Goal: Task Accomplishment & Management: Complete application form

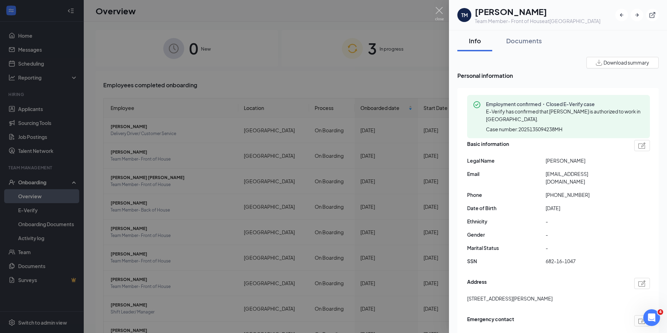
click at [366, 74] on div at bounding box center [333, 166] width 667 height 333
click at [361, 47] on div "3 In progress" at bounding box center [373, 48] width 183 height 37
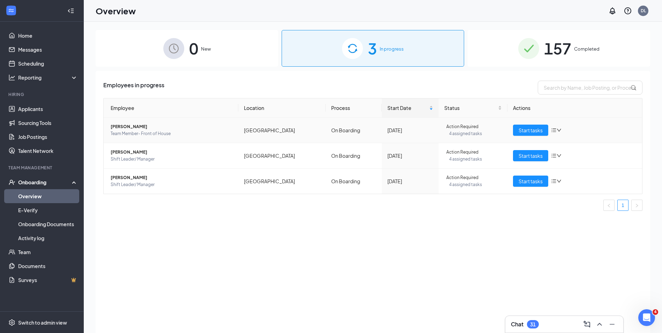
click at [126, 124] on span "[PERSON_NAME]" at bounding box center [172, 126] width 122 height 7
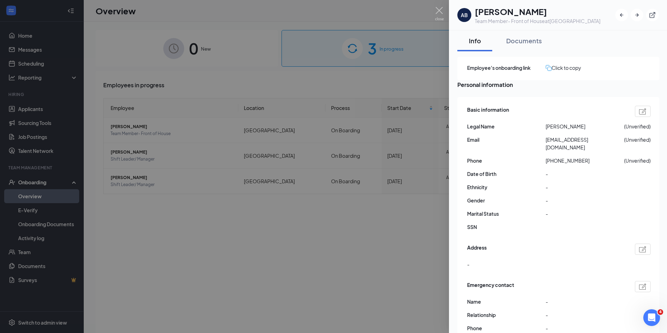
click at [139, 210] on div at bounding box center [333, 166] width 667 height 333
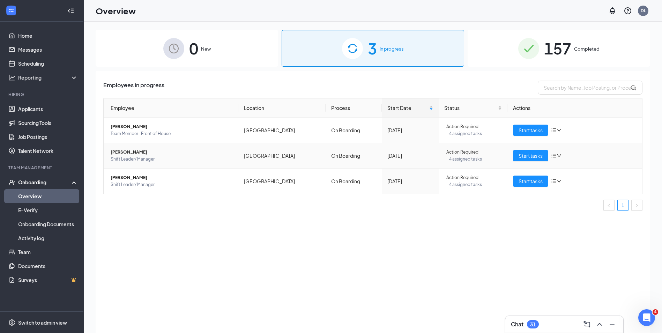
click at [119, 156] on span "Shift Leader/ Manager" at bounding box center [172, 159] width 122 height 7
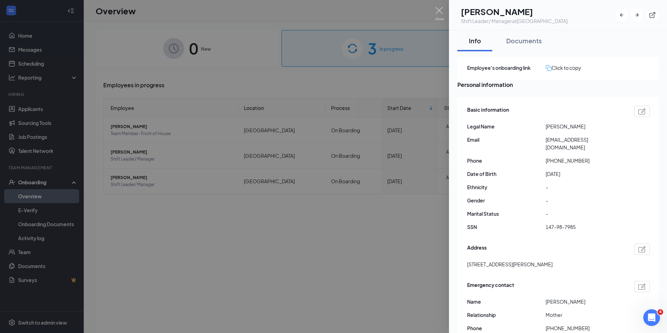
click at [151, 221] on div at bounding box center [333, 166] width 667 height 333
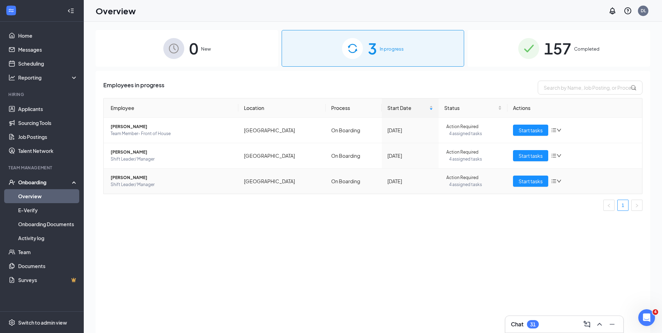
click at [145, 181] on span "Shift Leader/ Manager" at bounding box center [172, 184] width 122 height 7
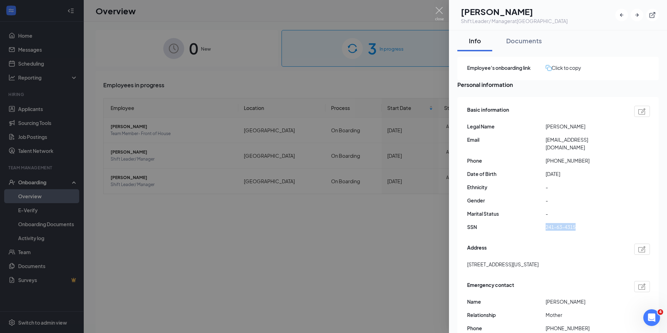
drag, startPoint x: 544, startPoint y: 226, endPoint x: 593, endPoint y: 224, distance: 49.6
click at [593, 224] on div "SSN 241-63-4315" at bounding box center [558, 227] width 183 height 8
copy div "241-63-4315"
click at [295, 233] on div at bounding box center [333, 166] width 667 height 333
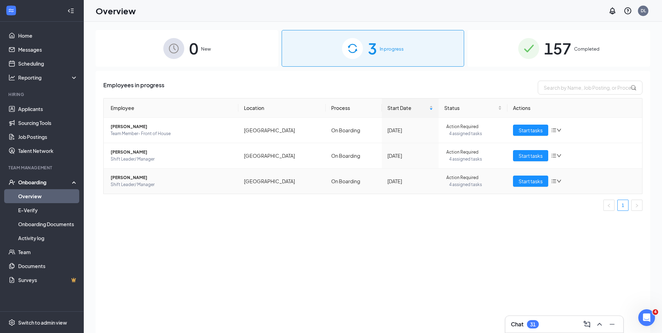
click at [128, 181] on span "Shift Leader/ Manager" at bounding box center [172, 184] width 122 height 7
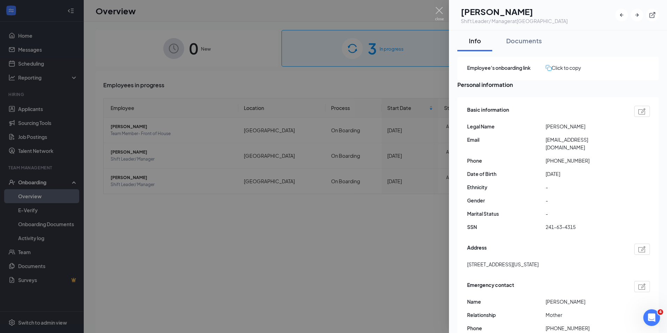
click at [186, 242] on div at bounding box center [333, 166] width 667 height 333
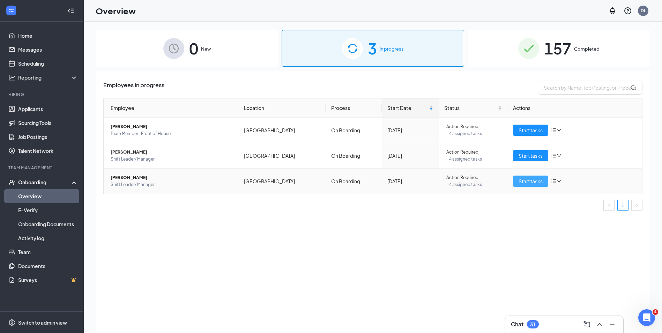
click at [524, 185] on button "Start tasks" at bounding box center [530, 181] width 35 height 11
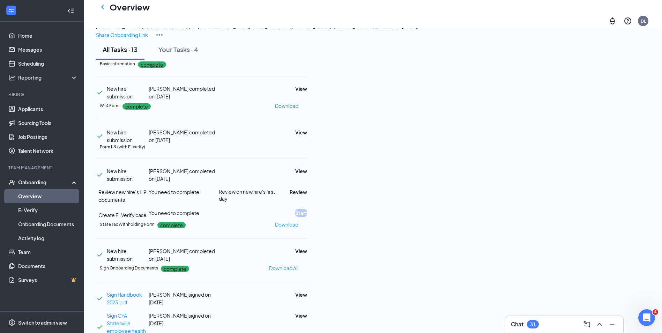
scroll to position [35, 0]
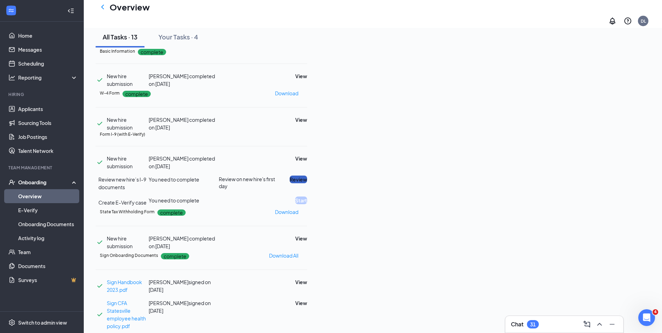
click at [307, 183] on button "Review" at bounding box center [298, 180] width 17 height 8
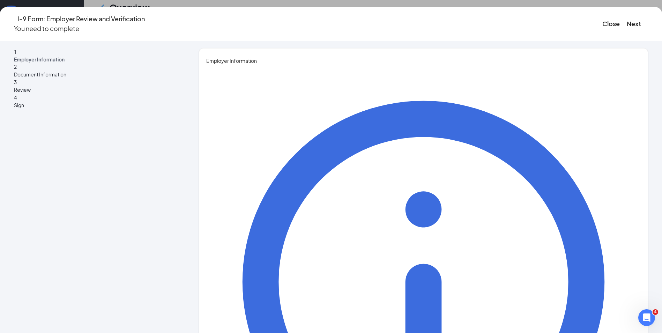
drag, startPoint x: 239, startPoint y: 110, endPoint x: 241, endPoint y: 114, distance: 4.6
type input "[PERSON_NAME]"
type input "White"
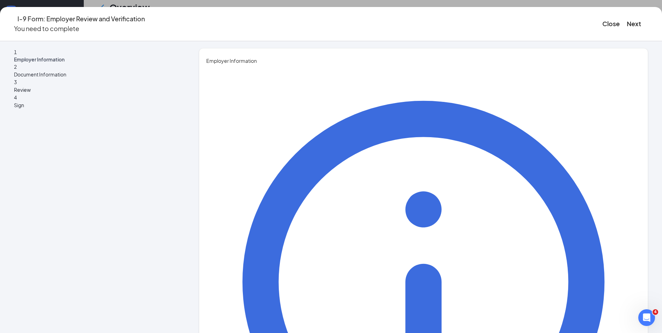
type input "Training Director"
type input "[EMAIL_ADDRESS][DEMOGRAPHIC_DATA][DOMAIN_NAME]"
type input "7048810002"
click at [627, 19] on button "Next" at bounding box center [634, 24] width 14 height 10
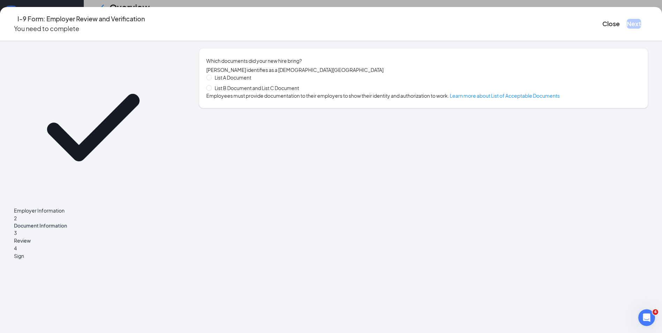
click at [280, 89] on span "List B Document and List C Document" at bounding box center [257, 88] width 90 height 8
click at [211, 89] on input "List B Document and List C Document" at bounding box center [208, 87] width 5 height 5
radio input "true"
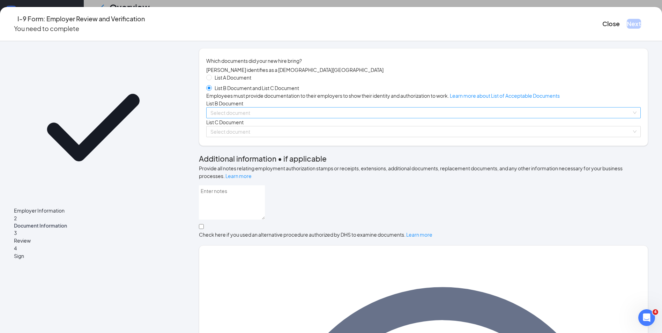
click at [237, 118] on input "search" at bounding box center [420, 112] width 421 height 10
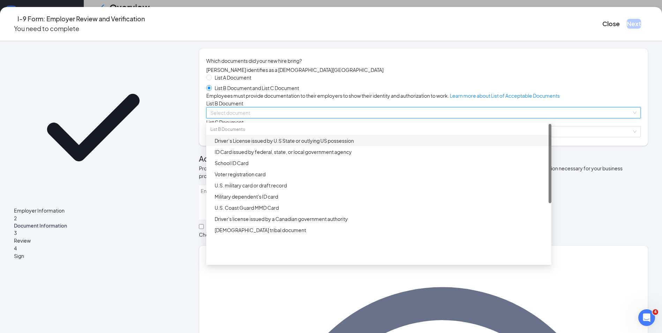
click at [250, 144] on div "Driver’s License issued by U.S State or outlying US possession" at bounding box center [381, 141] width 333 height 8
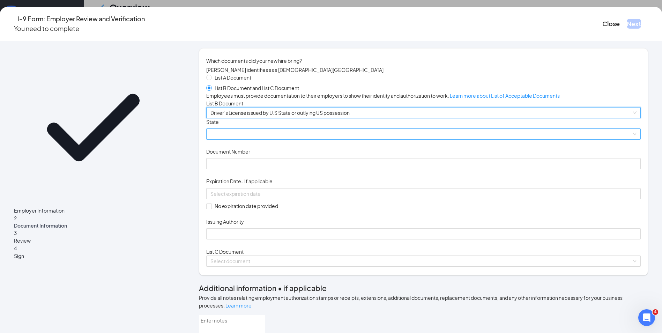
click at [250, 139] on span at bounding box center [423, 134] width 426 height 10
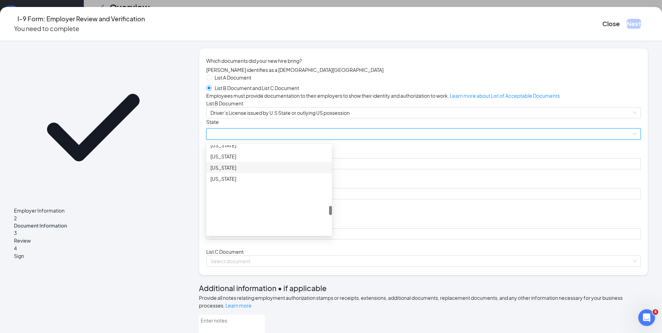
scroll to position [558, 0]
click at [260, 153] on div "[US_STATE]" at bounding box center [268, 150] width 117 height 8
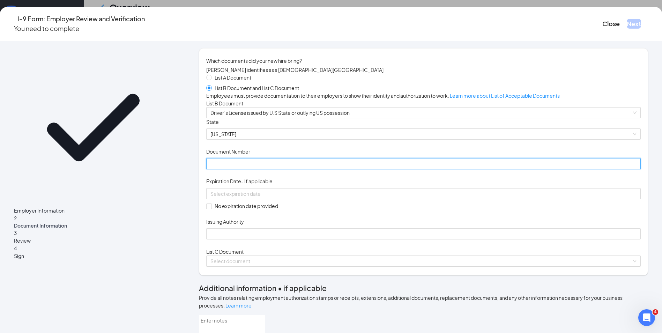
click at [263, 169] on input "Document Number" at bounding box center [423, 163] width 435 height 11
type input "000034503844"
click at [265, 210] on div "No expiration date provided" at bounding box center [423, 199] width 435 height 22
click at [268, 198] on input at bounding box center [422, 194] width 425 height 8
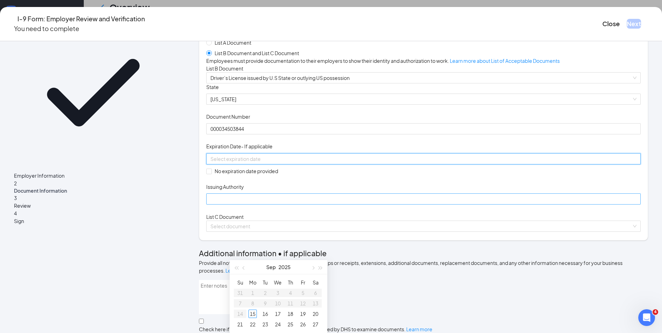
scroll to position [70, 0]
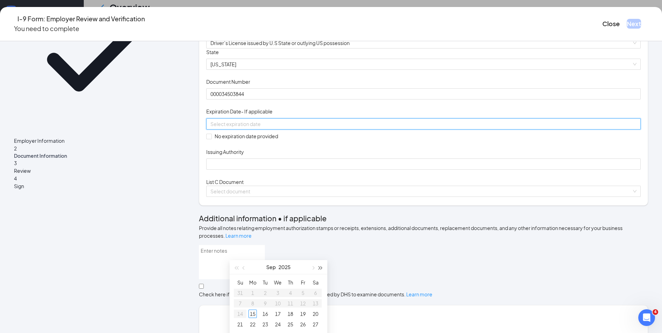
click at [322, 267] on button "button" at bounding box center [321, 267] width 8 height 14
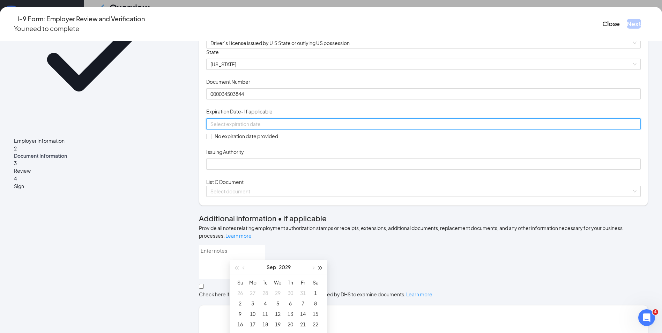
click at [322, 267] on button "button" at bounding box center [321, 267] width 8 height 14
click at [313, 267] on span "button" at bounding box center [312, 267] width 3 height 3
click at [244, 267] on span "button" at bounding box center [244, 267] width 3 height 3
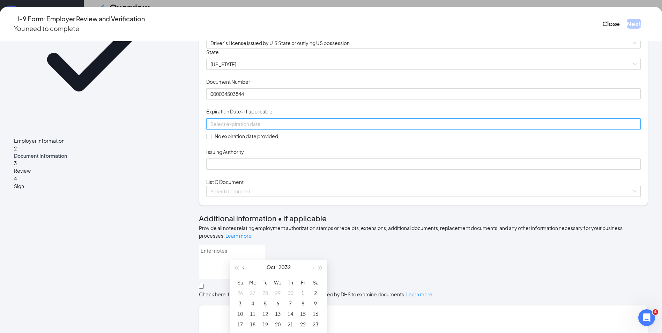
click at [244, 267] on span "button" at bounding box center [244, 267] width 3 height 3
click at [246, 268] on button "button" at bounding box center [244, 267] width 8 height 14
type input "[DATE]"
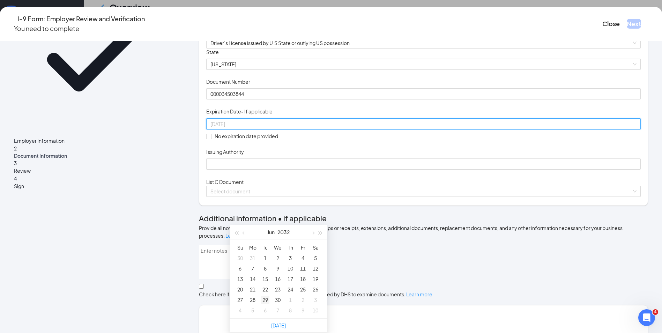
type input "[DATE]"
click at [265, 300] on div "29" at bounding box center [265, 300] width 8 height 8
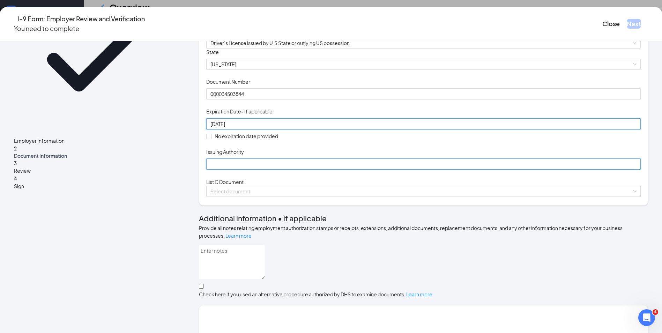
click at [234, 170] on input "Issuing Authority" at bounding box center [423, 163] width 435 height 11
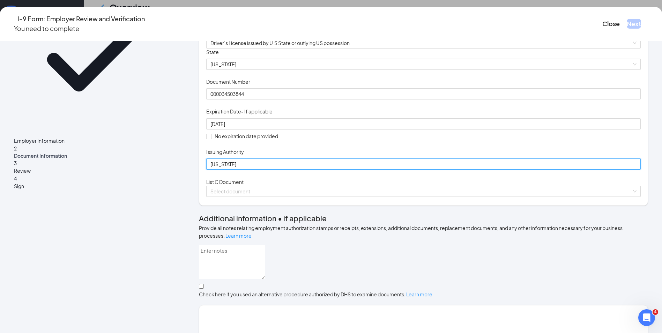
type input "[US_STATE]"
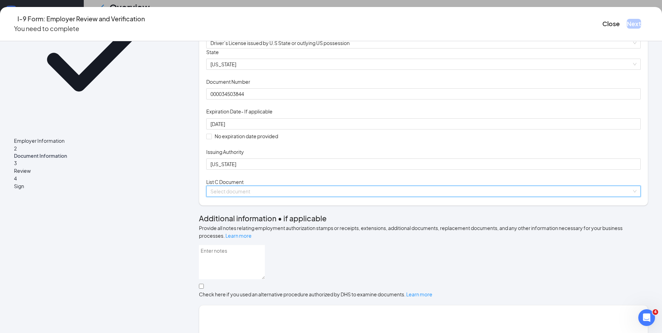
click at [255, 196] on input "search" at bounding box center [420, 191] width 421 height 10
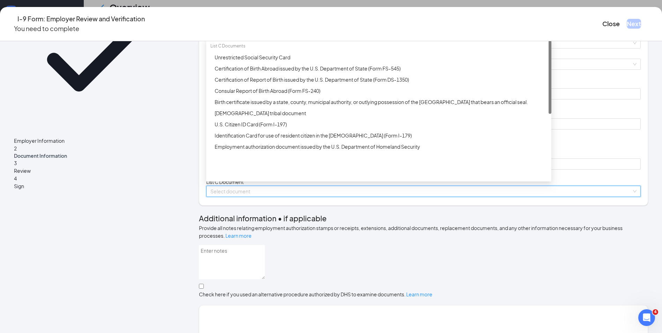
scroll to position [140, 0]
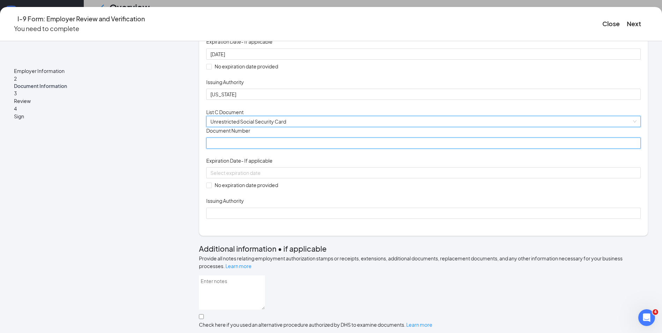
click at [242, 149] on input "Document Number" at bounding box center [423, 143] width 435 height 11
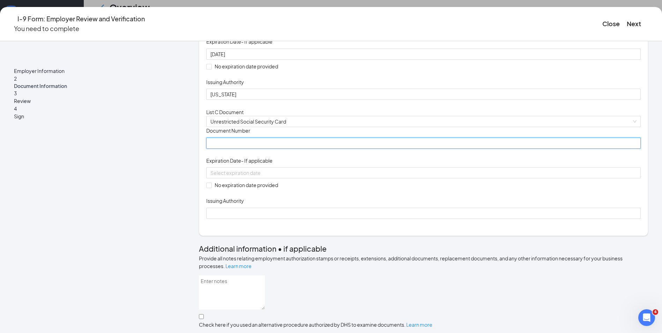
paste input "241-63-4315"
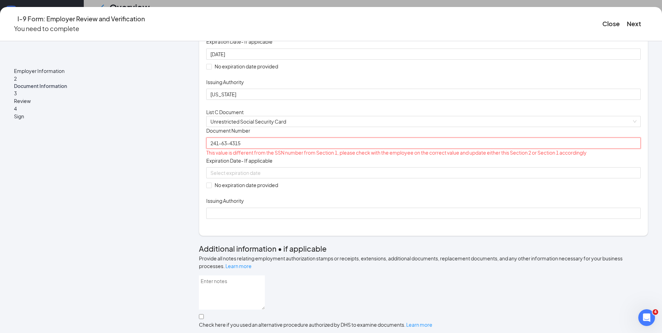
click at [237, 149] on input "241-63-4315" at bounding box center [423, 143] width 435 height 11
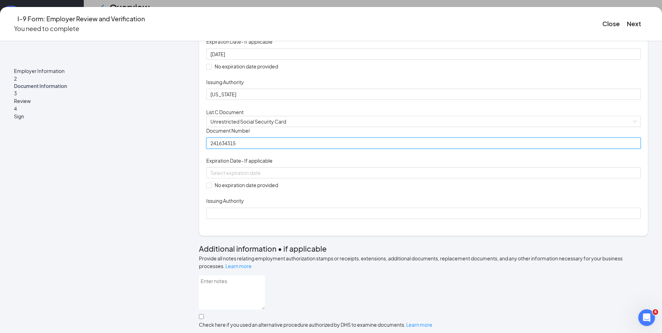
type input "241634315"
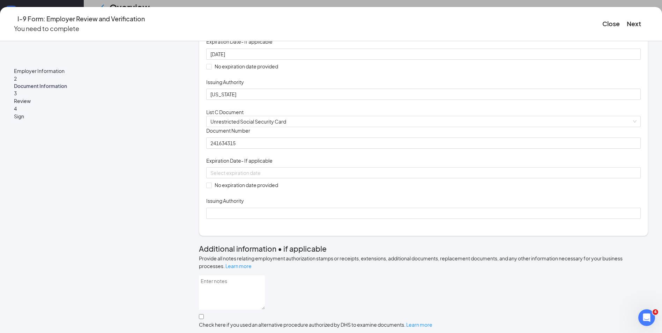
click at [233, 218] on div "Document Title Unrestricted Social Security Card Document Number 241634315 Expi…" at bounding box center [423, 172] width 435 height 91
drag, startPoint x: 237, startPoint y: 289, endPoint x: 239, endPoint y: 308, distance: 19.4
click at [239, 218] on div "Document Title Unrestricted Social Security Card Document Number 241634315 Expi…" at bounding box center [423, 172] width 435 height 91
click at [211, 187] on input "No expiration date provided" at bounding box center [208, 185] width 5 height 5
checkbox input "true"
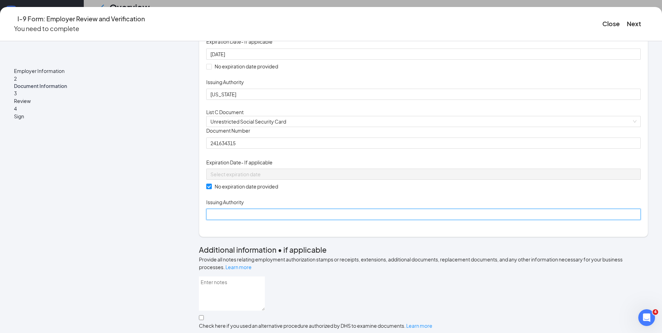
drag, startPoint x: 244, startPoint y: 307, endPoint x: 246, endPoint y: 303, distance: 4.8
click at [244, 220] on input "Issuing Authority" at bounding box center [423, 214] width 435 height 11
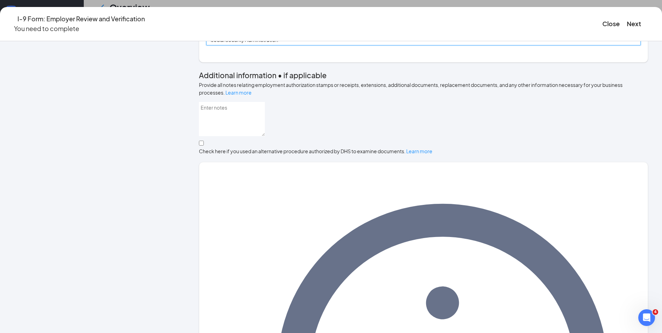
type input "Social Security Administration"
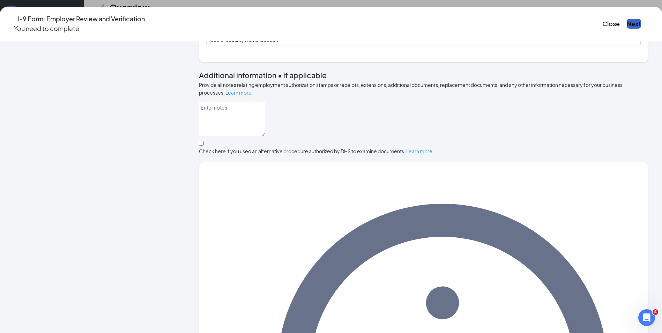
click at [627, 23] on button "Next" at bounding box center [634, 24] width 14 height 10
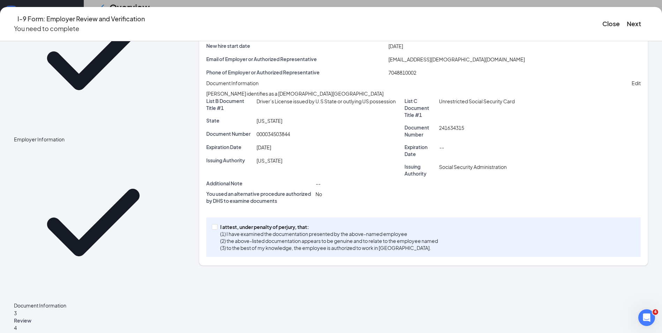
drag, startPoint x: 238, startPoint y: 291, endPoint x: 408, endPoint y: 188, distance: 199.0
click at [238, 251] on label "I attest, under penalty of [PERSON_NAME], that: (1) I have examined the documen…" at bounding box center [326, 237] width 229 height 28
click at [217, 229] on input "I attest, under penalty of [PERSON_NAME], that: (1) I have examined the documen…" at bounding box center [214, 226] width 5 height 5
checkbox input "true"
click at [627, 25] on button "Next" at bounding box center [634, 24] width 14 height 10
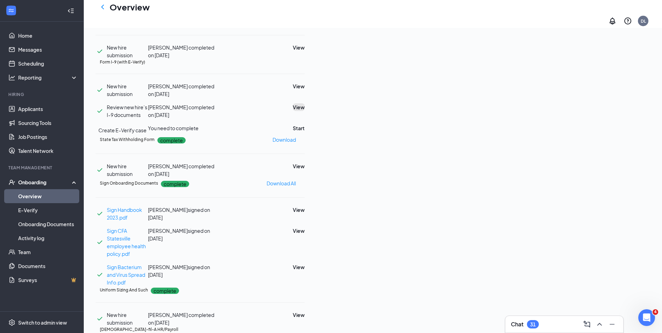
scroll to position [140, 0]
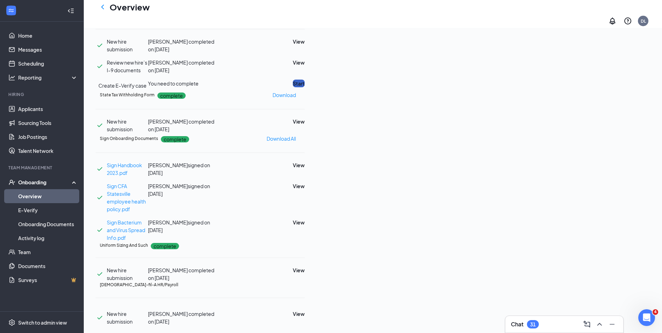
click at [305, 87] on button "Start" at bounding box center [299, 84] width 12 height 8
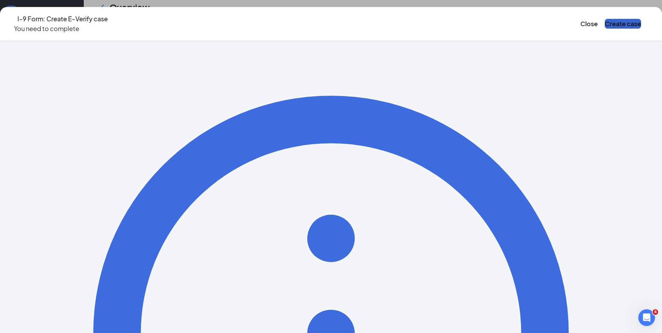
click at [605, 19] on button "Create case" at bounding box center [623, 24] width 36 height 10
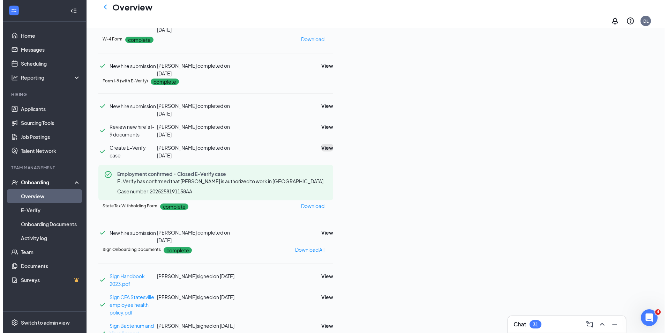
scroll to position [0, 0]
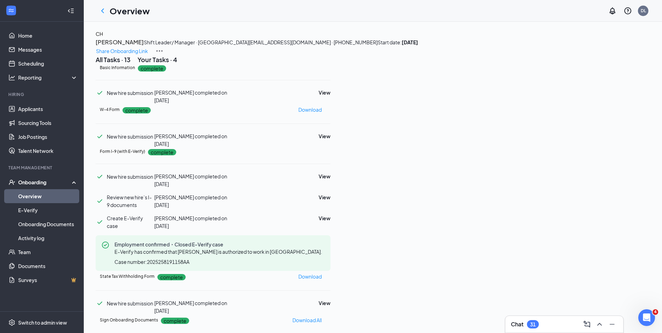
click at [103, 38] on div "CH" at bounding box center [99, 34] width 7 height 8
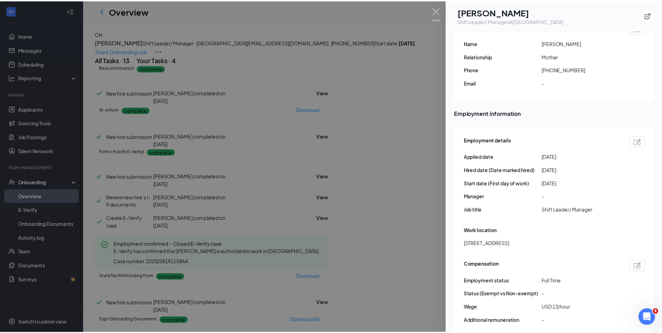
scroll to position [314, 0]
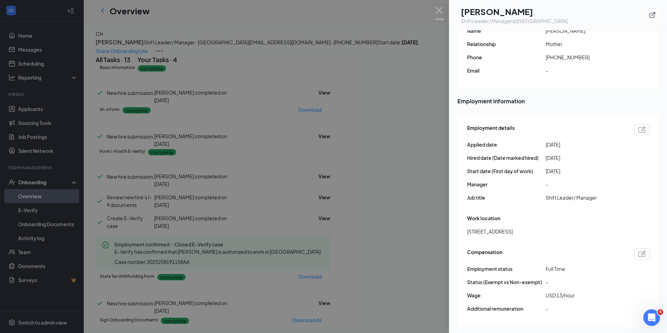
click at [232, 161] on div at bounding box center [333, 166] width 667 height 333
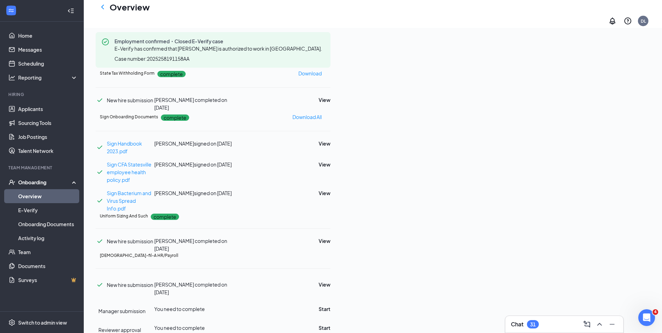
scroll to position [340, 0]
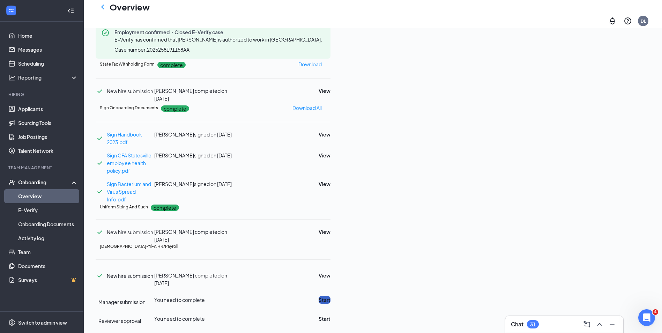
click at [331, 296] on button "Start" at bounding box center [325, 300] width 12 height 8
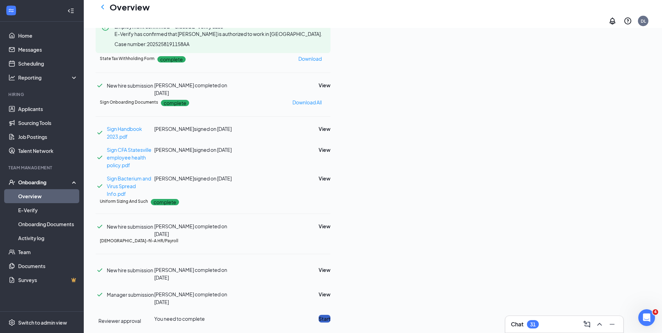
click at [331, 315] on button "Start" at bounding box center [325, 319] width 12 height 8
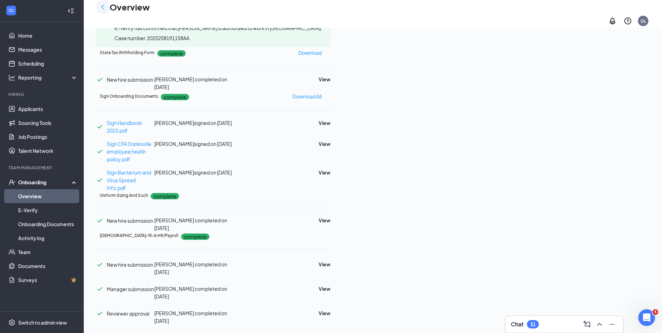
click at [101, 9] on icon "ChevronLeft" at bounding box center [102, 7] width 8 height 8
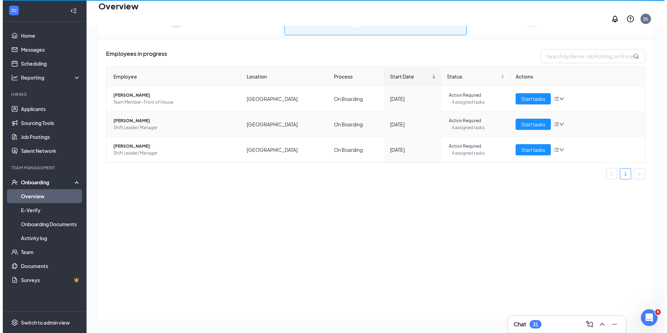
scroll to position [31, 0]
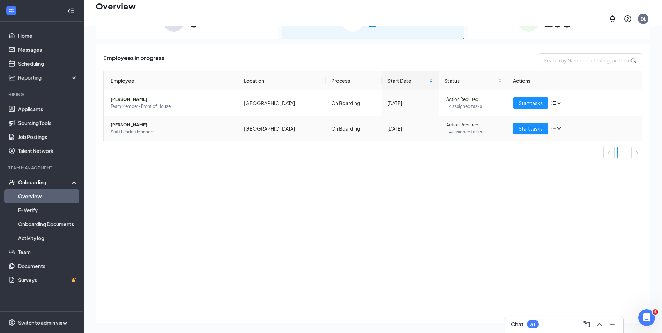
click at [133, 121] on span "[PERSON_NAME]" at bounding box center [172, 124] width 122 height 7
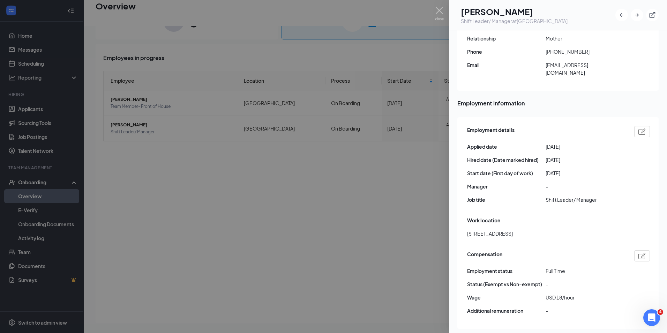
scroll to position [279, 0]
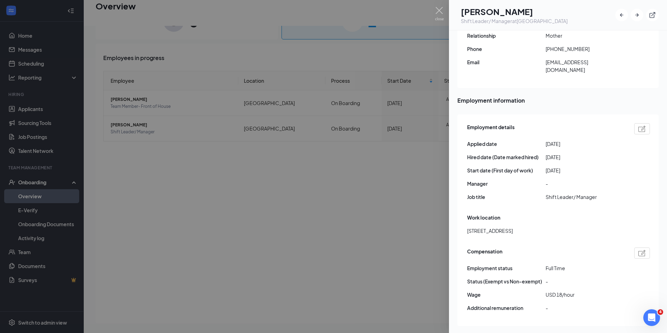
click at [261, 255] on div at bounding box center [333, 166] width 667 height 333
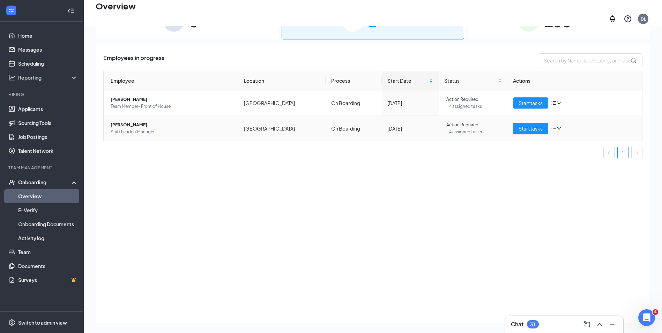
click at [117, 129] on span "Shift Leader/ Manager" at bounding box center [172, 131] width 122 height 7
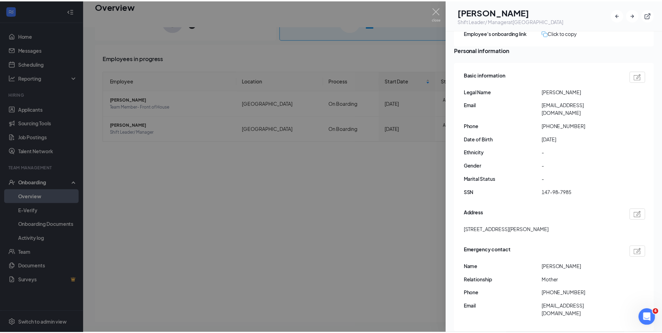
scroll to position [70, 0]
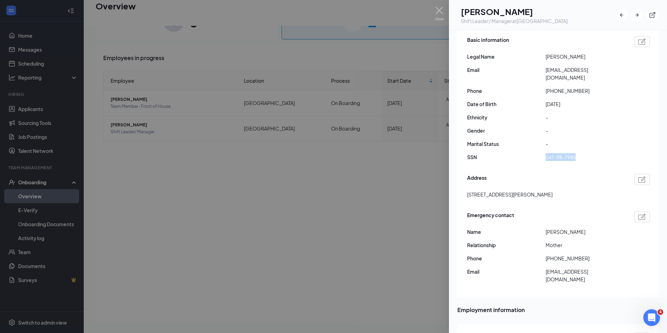
drag, startPoint x: 544, startPoint y: 157, endPoint x: 579, endPoint y: 155, distance: 34.3
click at [579, 155] on div "SSN 147-98-7985" at bounding box center [558, 157] width 183 height 8
drag, startPoint x: 579, startPoint y: 155, endPoint x: 573, endPoint y: 156, distance: 5.8
copy div "147-98-7985"
click at [329, 200] on div at bounding box center [333, 166] width 667 height 333
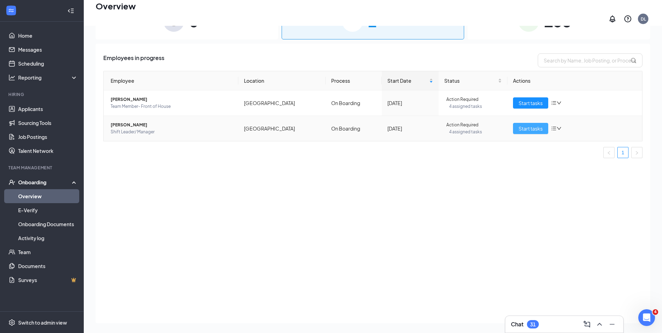
click at [531, 126] on span "Start tasks" at bounding box center [531, 129] width 24 height 8
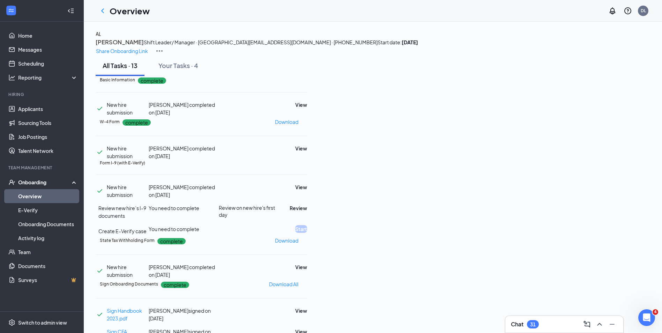
click at [101, 38] on div "AL" at bounding box center [99, 34] width 6 height 8
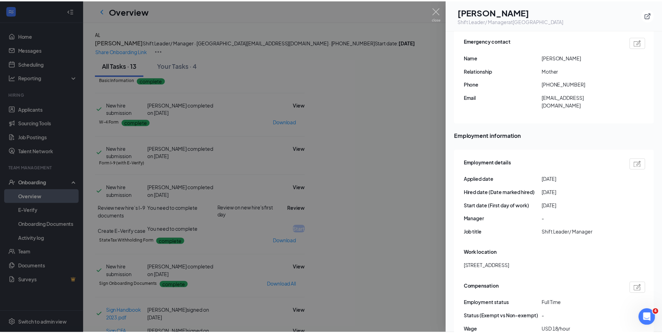
scroll to position [279, 0]
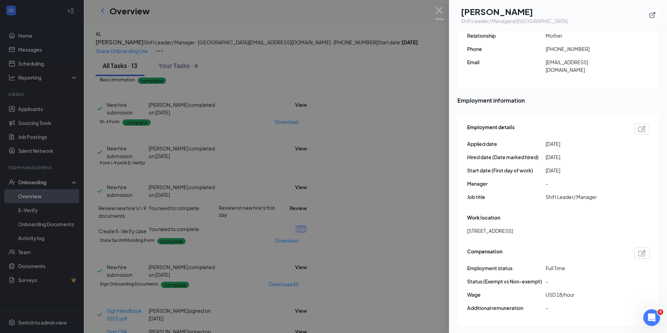
click at [128, 105] on div at bounding box center [333, 166] width 667 height 333
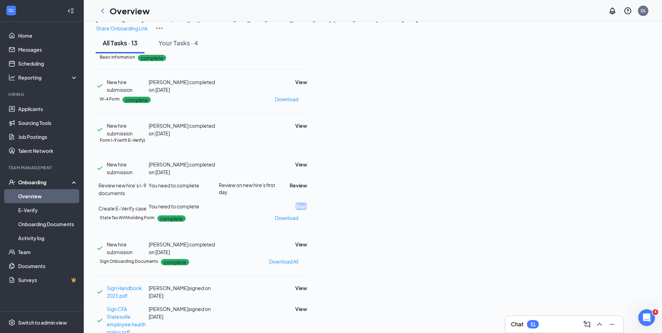
scroll to position [35, 0]
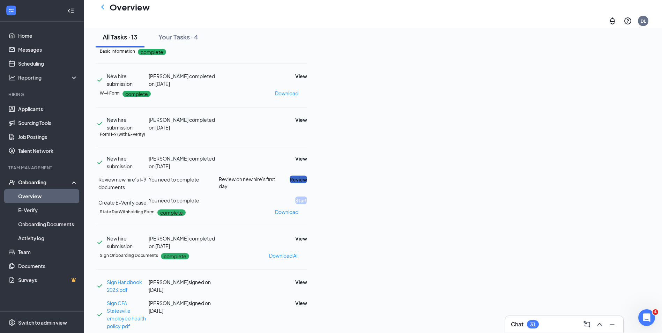
click at [307, 183] on button "Review" at bounding box center [298, 180] width 17 height 8
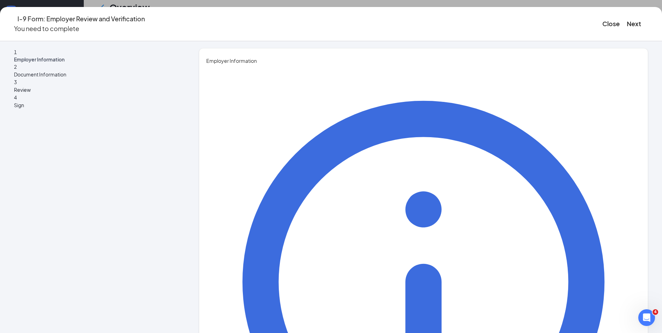
type input "[PERSON_NAME]"
type input "White"
type input "Training Director"
type input "[EMAIL_ADDRESS][DEMOGRAPHIC_DATA][DOMAIN_NAME]"
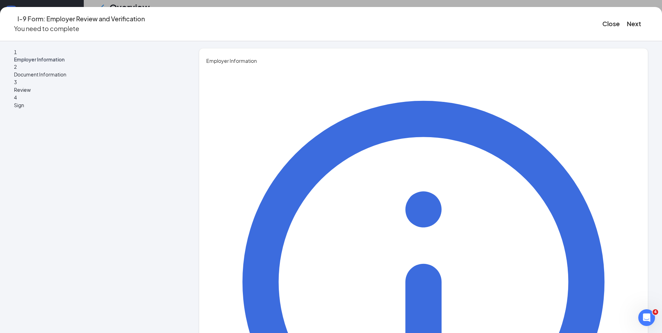
type input "7048810002"
click at [627, 23] on button "Next" at bounding box center [634, 24] width 14 height 10
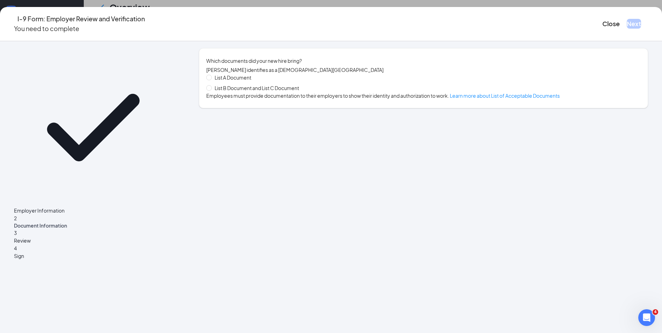
click at [302, 88] on span "List B Document and List C Document" at bounding box center [257, 88] width 90 height 8
click at [211, 88] on input "List B Document and List C Document" at bounding box center [208, 87] width 5 height 5
radio input "true"
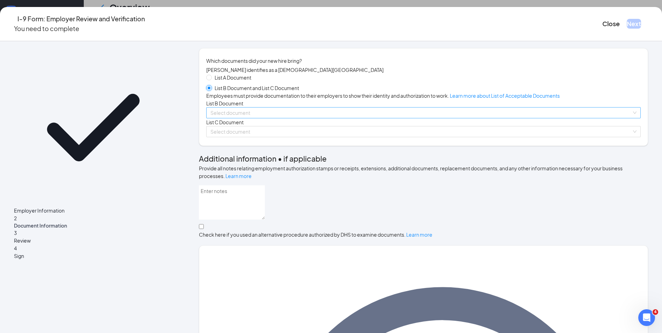
click at [243, 118] on span at bounding box center [420, 112] width 421 height 10
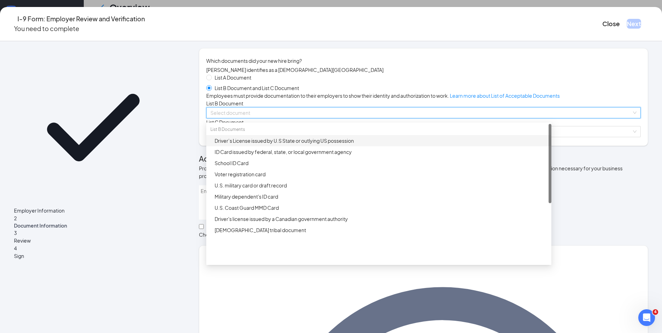
click at [250, 146] on div "Driver’s License issued by U.S State or outlying US possession" at bounding box center [378, 140] width 345 height 11
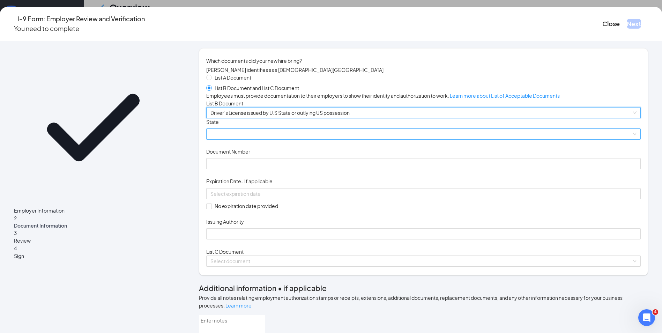
click at [249, 139] on span at bounding box center [423, 134] width 426 height 10
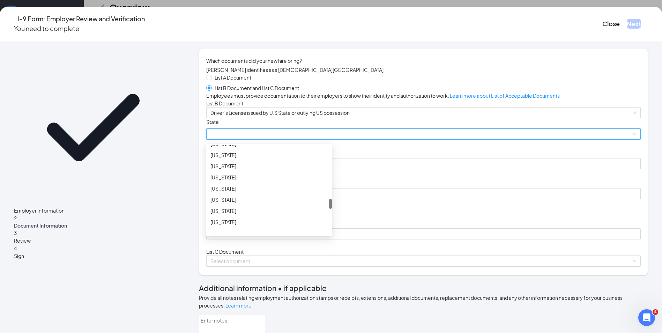
scroll to position [524, 0]
click at [250, 178] on div "[US_STATE]" at bounding box center [268, 175] width 117 height 8
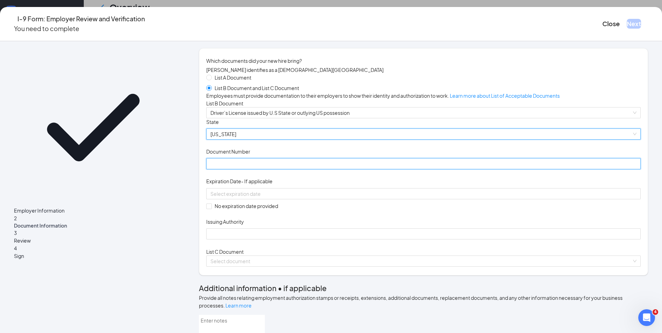
click at [254, 169] on input "Document Number" at bounding box center [423, 163] width 435 height 11
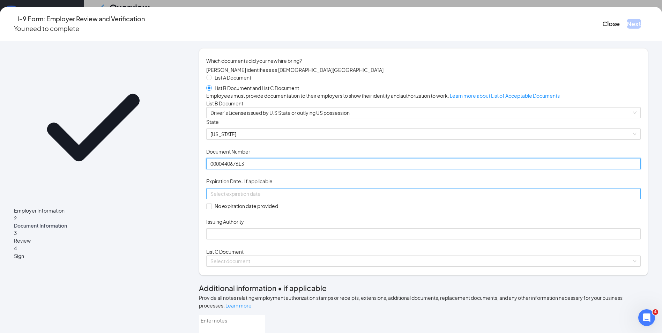
type input "000044067613"
click at [253, 198] on input at bounding box center [422, 194] width 425 height 8
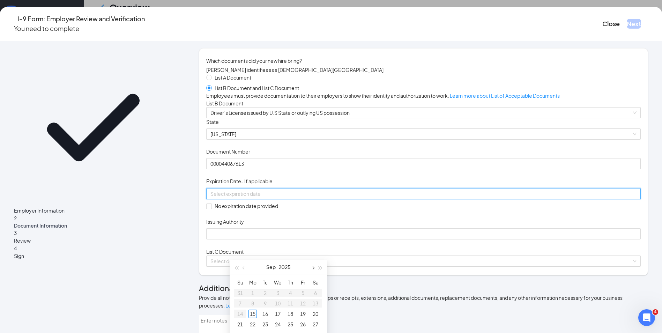
click at [316, 269] on button "button" at bounding box center [313, 267] width 8 height 14
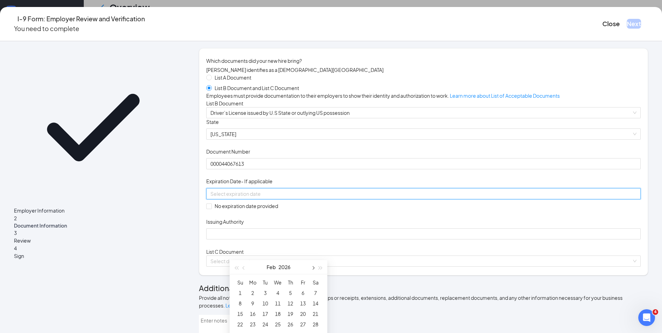
click at [316, 269] on button "button" at bounding box center [313, 267] width 8 height 14
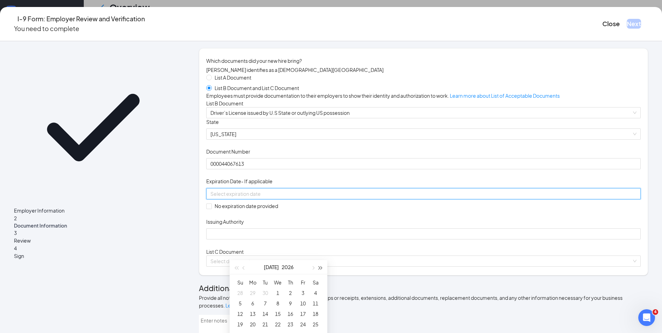
click at [320, 269] on span "button" at bounding box center [320, 267] width 3 height 3
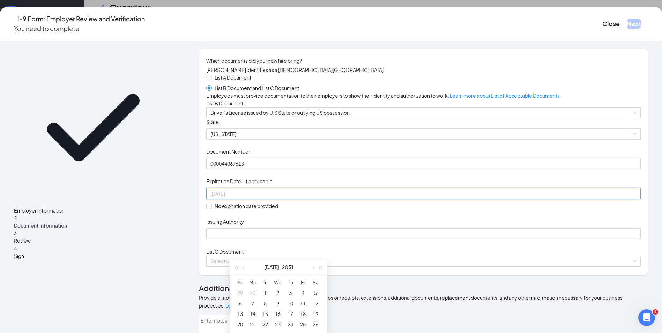
type input "[DATE]"
click at [264, 322] on div "22" at bounding box center [265, 324] width 8 height 8
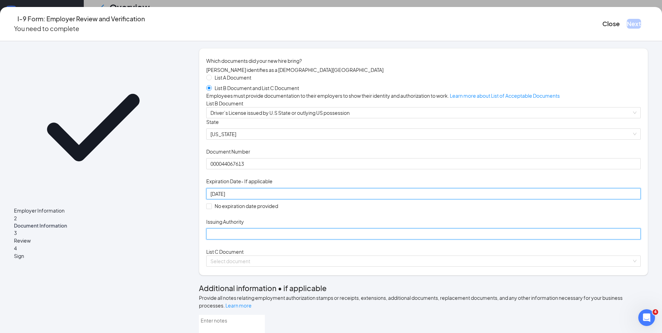
click at [243, 239] on input "Issuing Authority" at bounding box center [423, 233] width 435 height 11
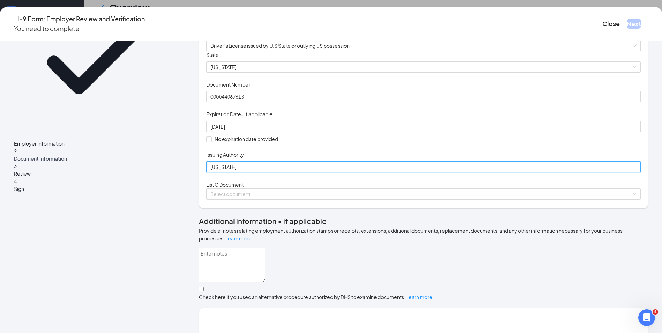
scroll to position [140, 0]
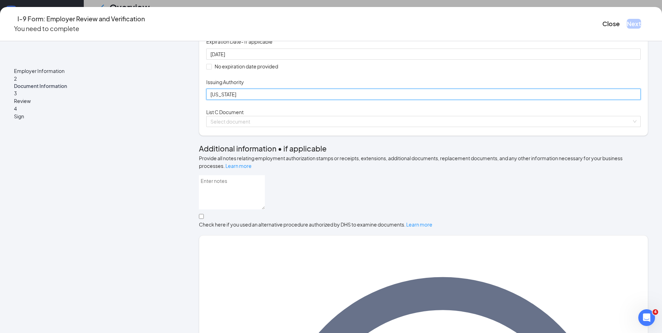
type input "[US_STATE]"
click at [269, 127] on div "List C Document Select document" at bounding box center [423, 117] width 435 height 19
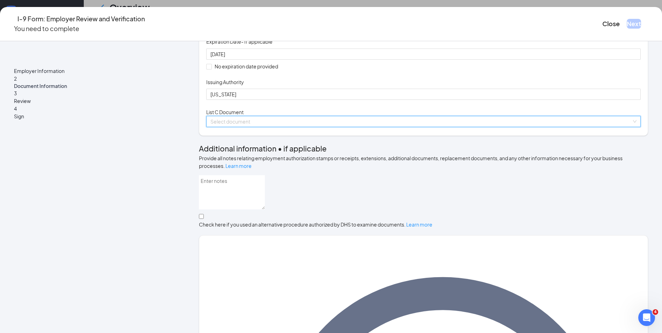
click at [269, 127] on input "search" at bounding box center [420, 121] width 421 height 10
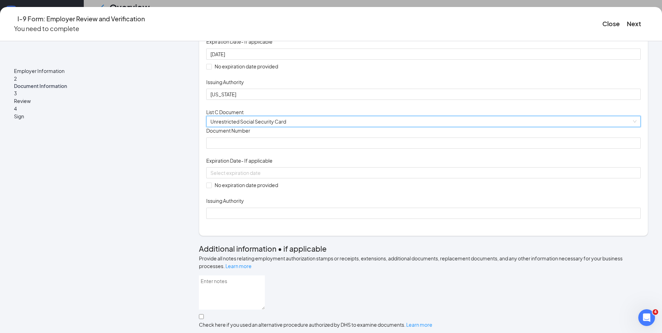
click at [250, 134] on span "Document Number" at bounding box center [228, 130] width 44 height 7
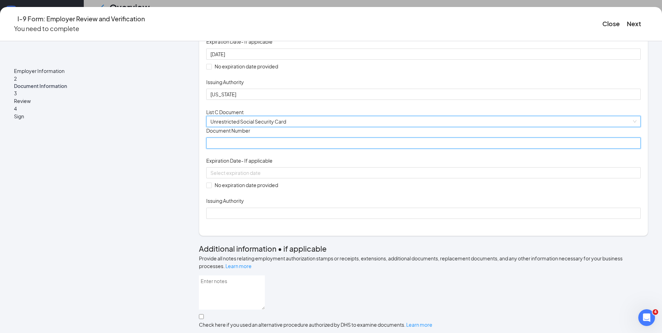
click at [260, 149] on input "Document Number" at bounding box center [423, 143] width 435 height 11
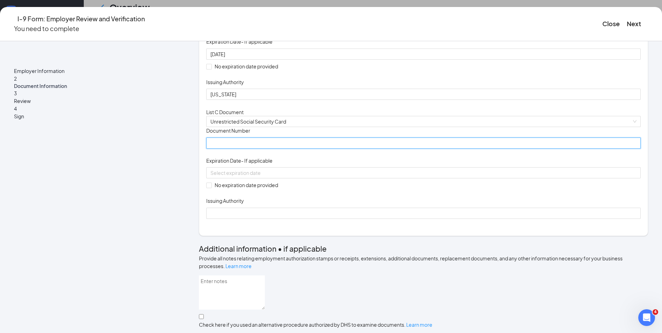
click at [259, 149] on input "Document Number" at bounding box center [423, 143] width 435 height 11
paste input "147-98-7985"
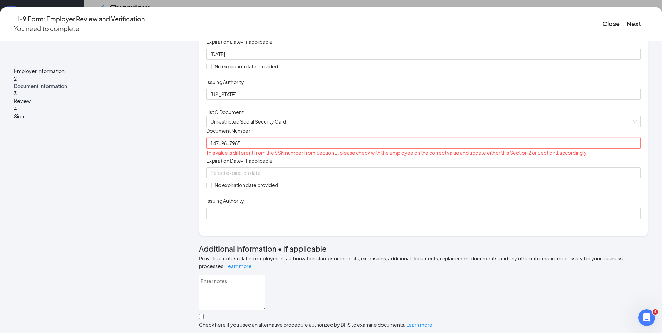
click at [252, 149] on input "147-98-7985" at bounding box center [423, 143] width 435 height 11
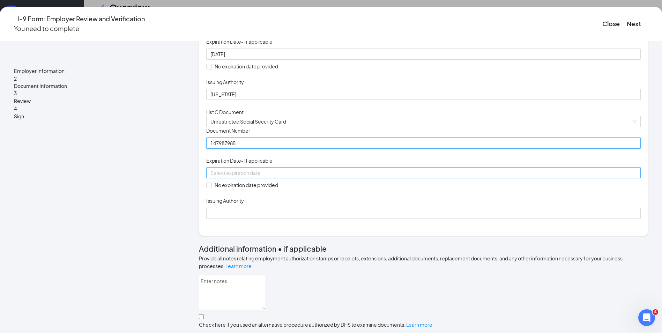
type input "147987985"
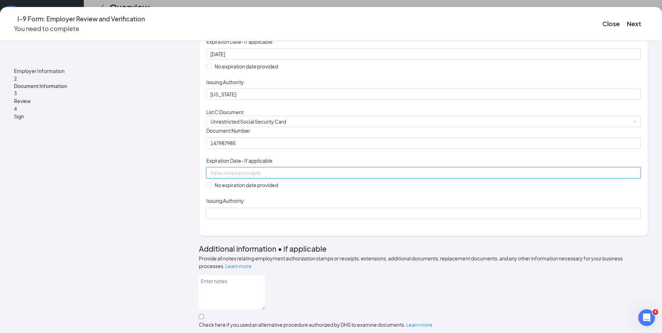
click at [263, 177] on input at bounding box center [422, 173] width 425 height 8
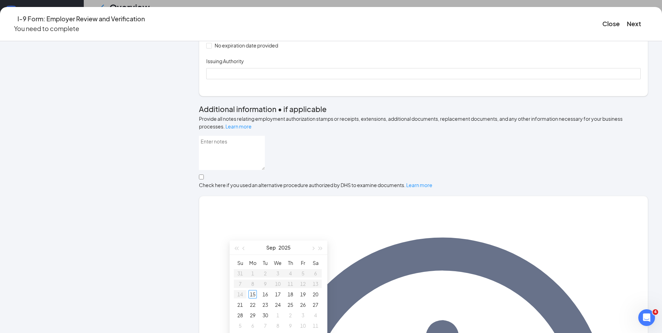
scroll to position [105, 0]
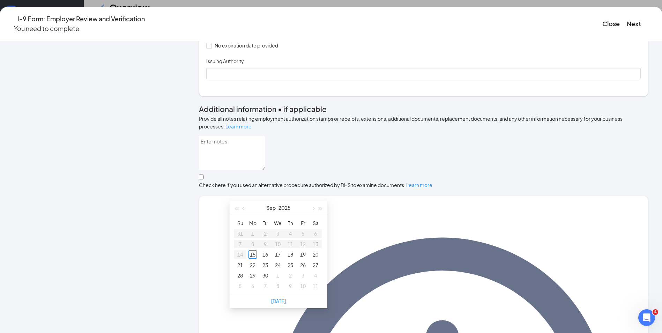
type input "[DATE]"
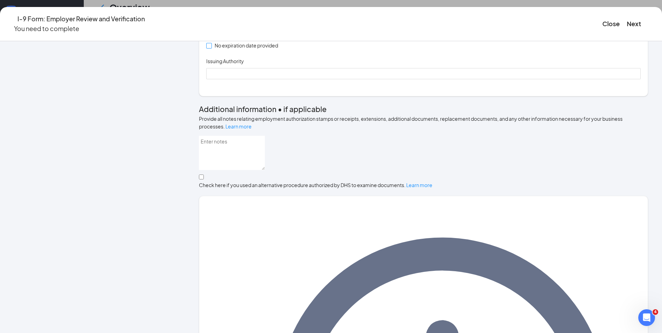
click at [243, 49] on span "No expiration date provided" at bounding box center [246, 46] width 69 height 8
click at [211, 48] on input "No expiration date provided" at bounding box center [208, 45] width 5 height 5
checkbox input "true"
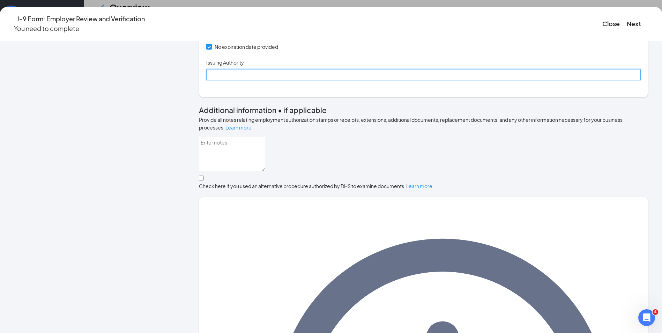
click at [249, 80] on input "Issuing Authority" at bounding box center [423, 74] width 435 height 11
type input "Social Security Administration"
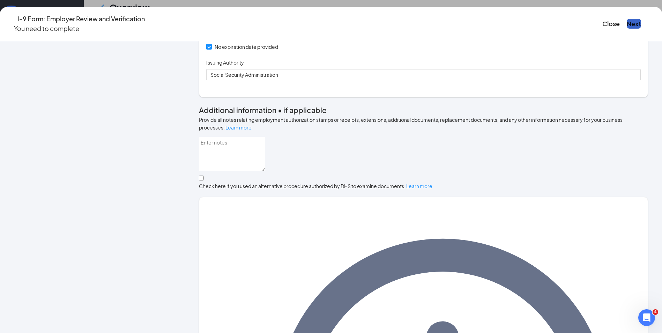
click at [627, 22] on button "Next" at bounding box center [634, 24] width 14 height 10
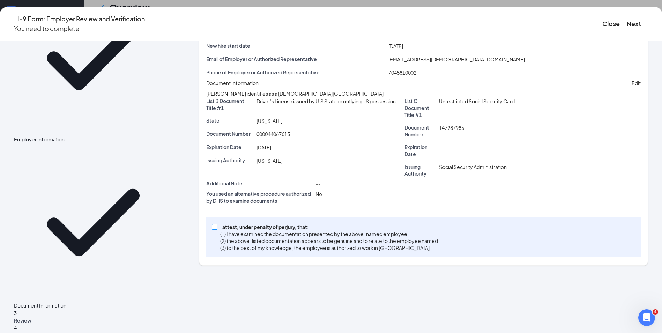
click at [217, 230] on span at bounding box center [215, 227] width 6 height 6
click at [217, 229] on input "I attest, under penalty of [PERSON_NAME], that: (1) I have examined the documen…" at bounding box center [214, 226] width 5 height 5
checkbox input "true"
click at [627, 20] on button "Next" at bounding box center [634, 24] width 14 height 10
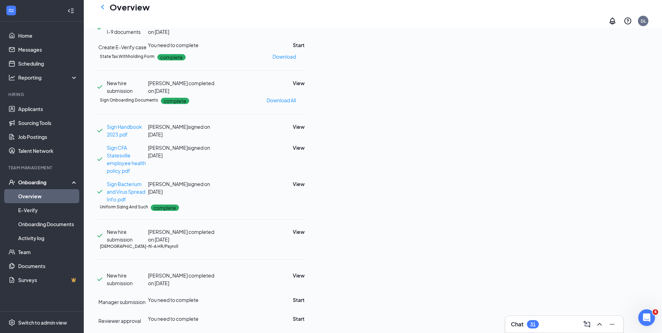
scroll to position [299, 0]
click at [305, 296] on button "Start" at bounding box center [299, 300] width 12 height 8
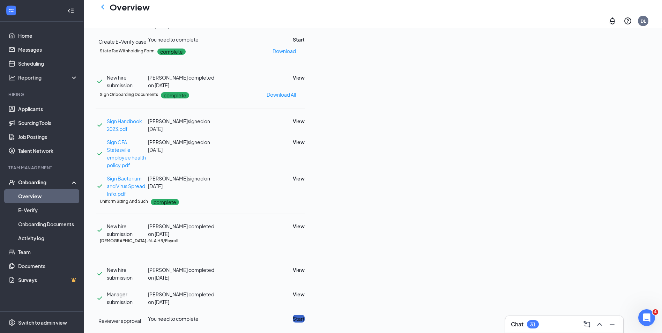
click at [305, 315] on button "Start" at bounding box center [299, 319] width 12 height 8
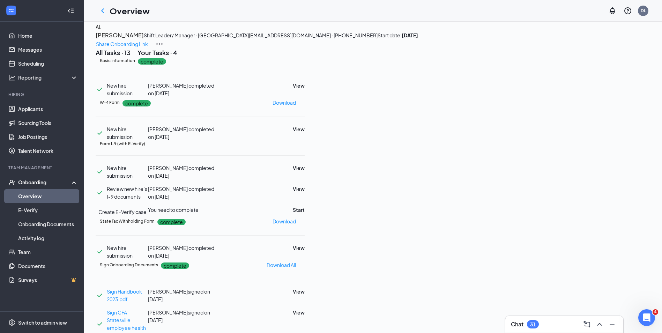
scroll to position [0, 0]
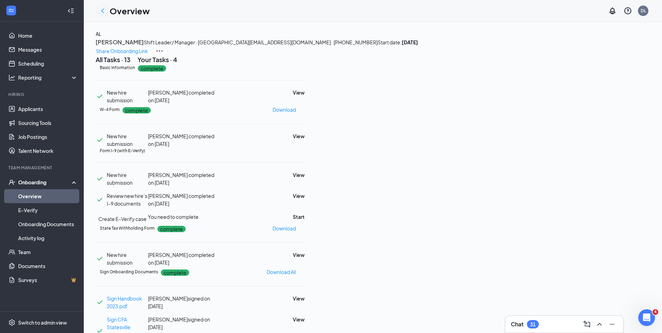
click at [106, 10] on icon "ChevronLeft" at bounding box center [102, 11] width 8 height 8
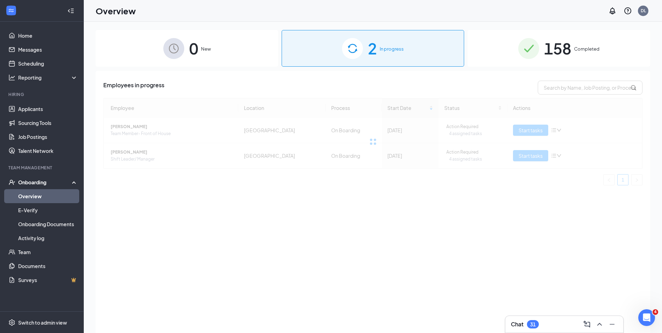
click at [586, 48] on span "Completed" at bounding box center [586, 48] width 25 height 7
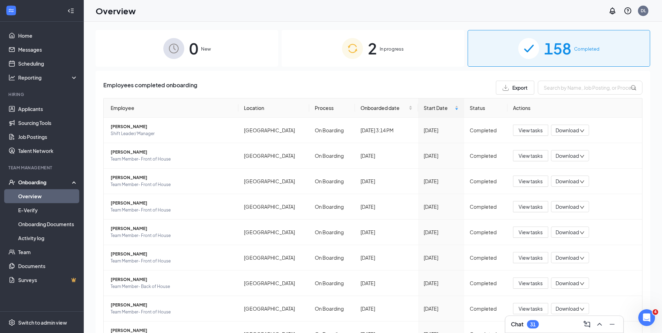
click at [363, 47] on div "2 In progress" at bounding box center [373, 48] width 183 height 37
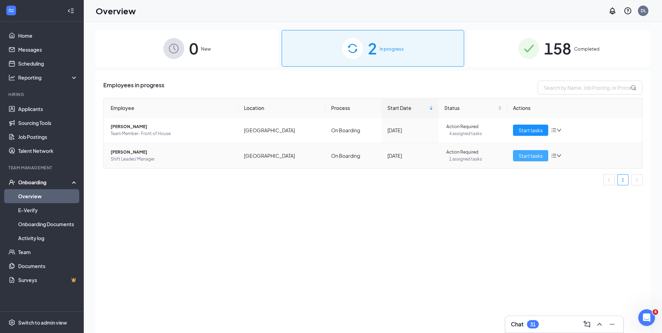
click at [528, 151] on button "Start tasks" at bounding box center [530, 155] width 35 height 11
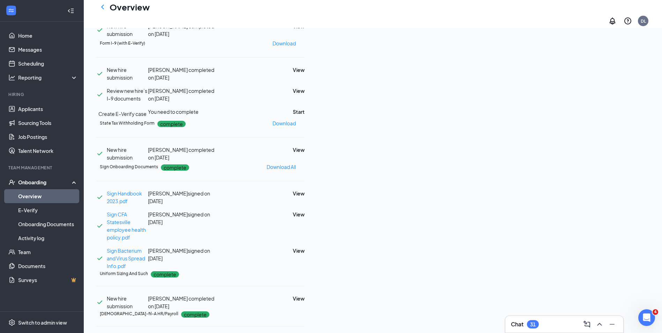
scroll to position [127, 0]
click at [305, 117] on button "Start" at bounding box center [299, 113] width 12 height 8
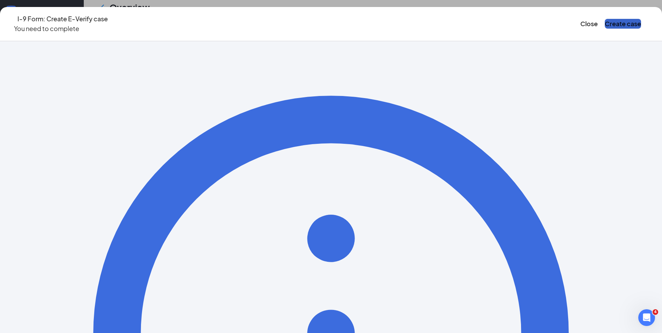
click at [605, 24] on button "Create case" at bounding box center [623, 24] width 36 height 10
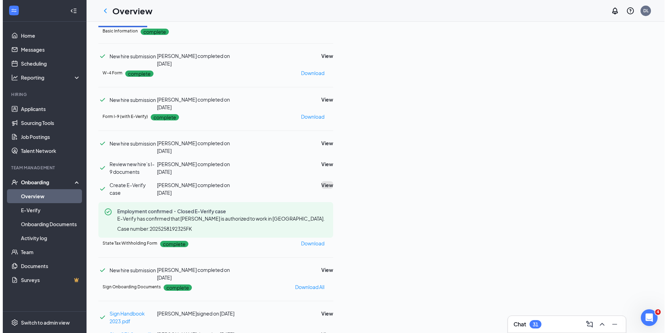
scroll to position [0, 0]
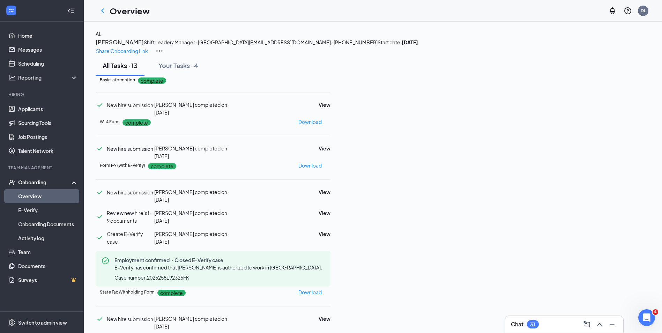
click at [116, 8] on h1 "Overview" at bounding box center [130, 11] width 40 height 12
click at [102, 11] on icon "ChevronLeft" at bounding box center [102, 10] width 3 height 5
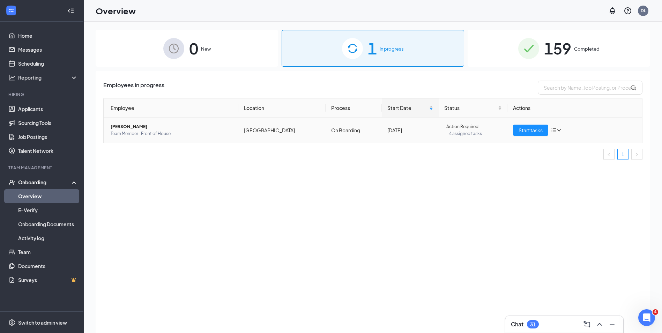
click at [130, 123] on td "[PERSON_NAME] Team Member- Front of House" at bounding box center [171, 130] width 135 height 25
click at [128, 129] on span "[PERSON_NAME]" at bounding box center [172, 126] width 122 height 7
